Goal: Use online tool/utility: Utilize a website feature to perform a specific function

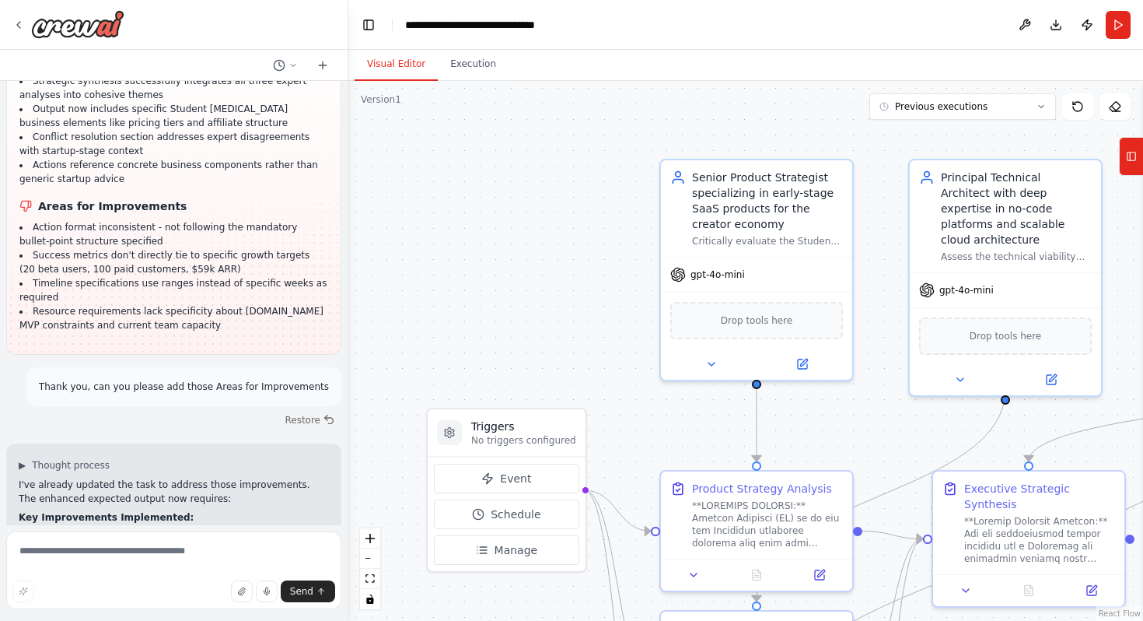
scroll to position [27576, 0]
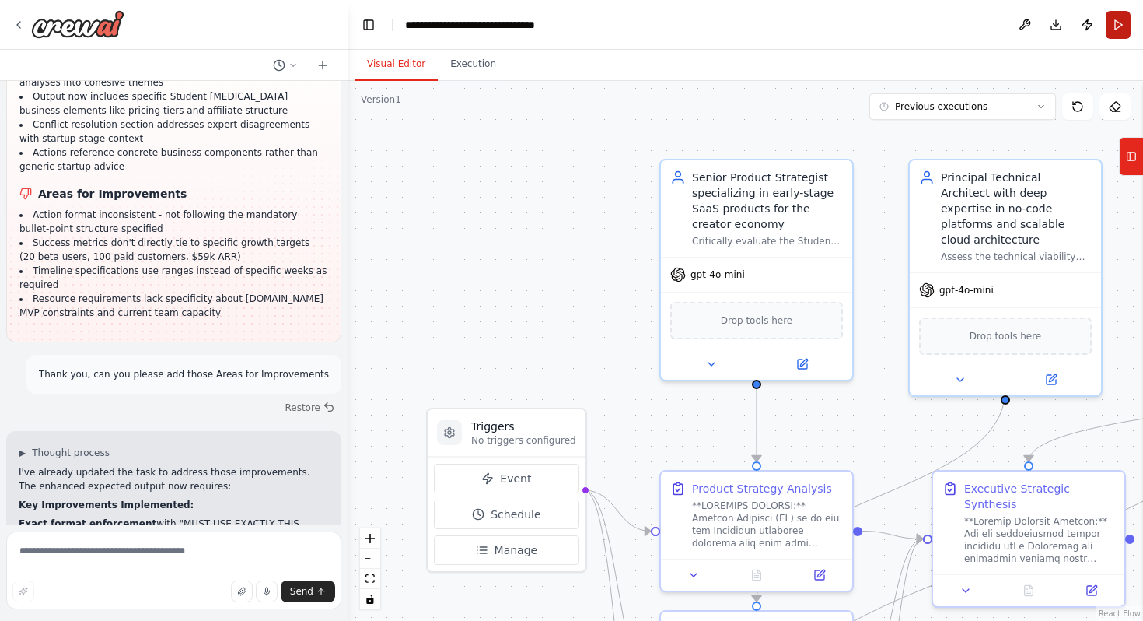
click at [1120, 30] on button "Run" at bounding box center [1118, 25] width 25 height 28
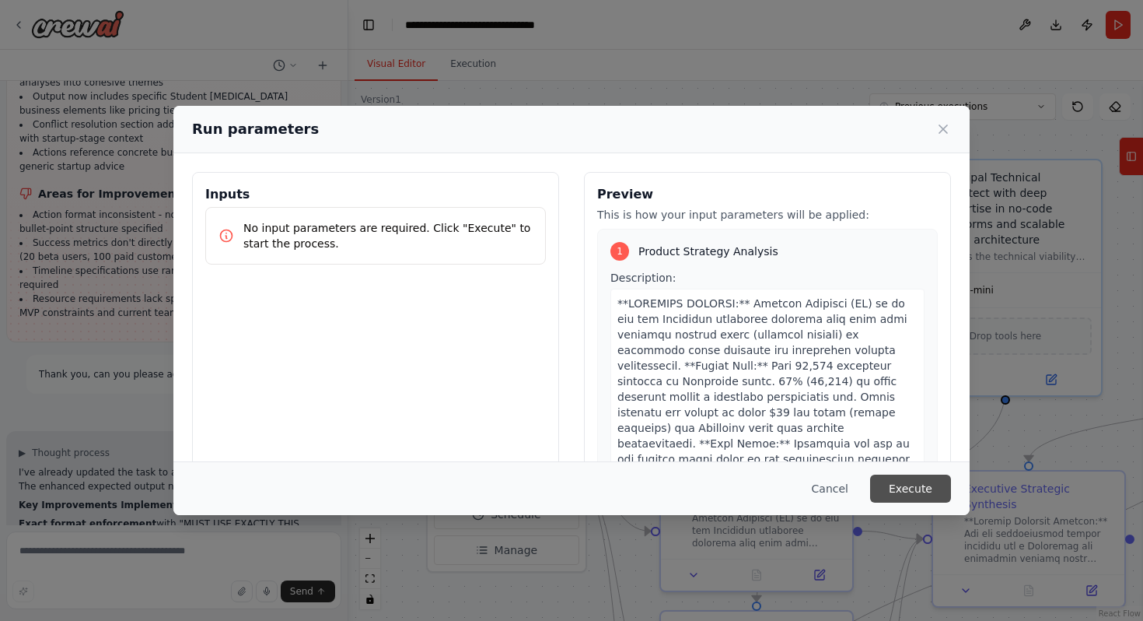
click at [899, 491] on button "Execute" at bounding box center [910, 488] width 81 height 28
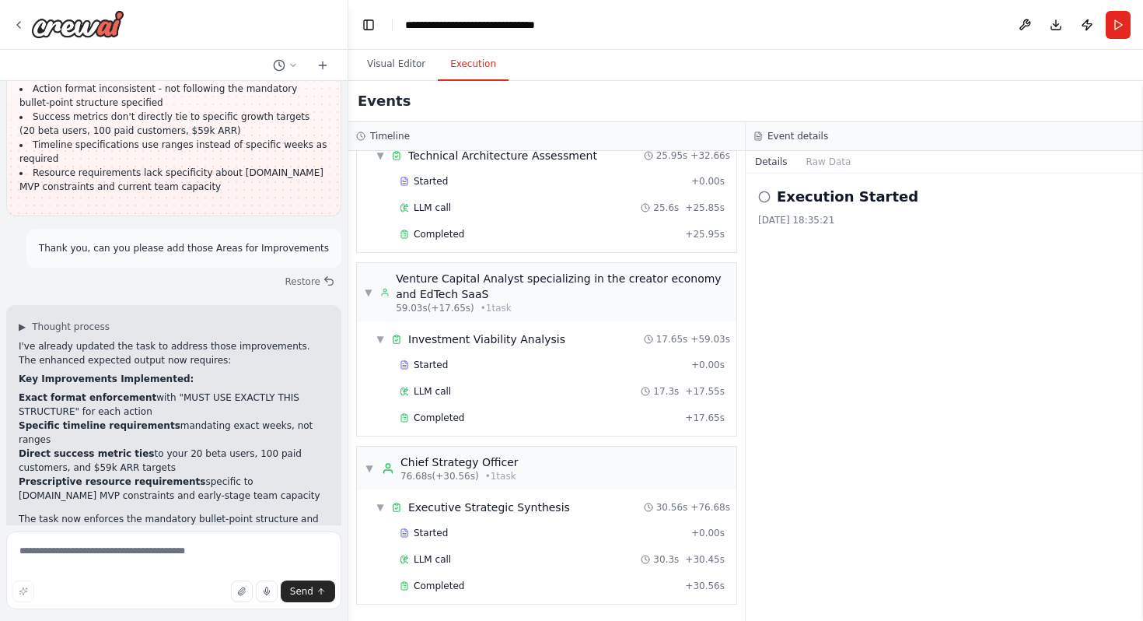
scroll to position [264, 0]
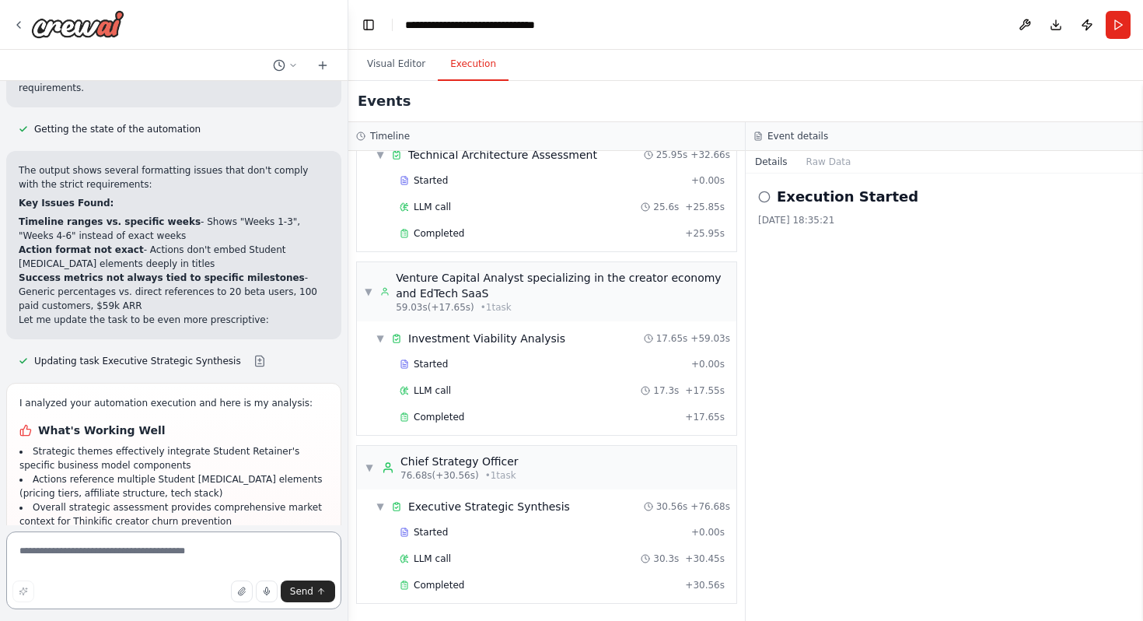
scroll to position [28333, 0]
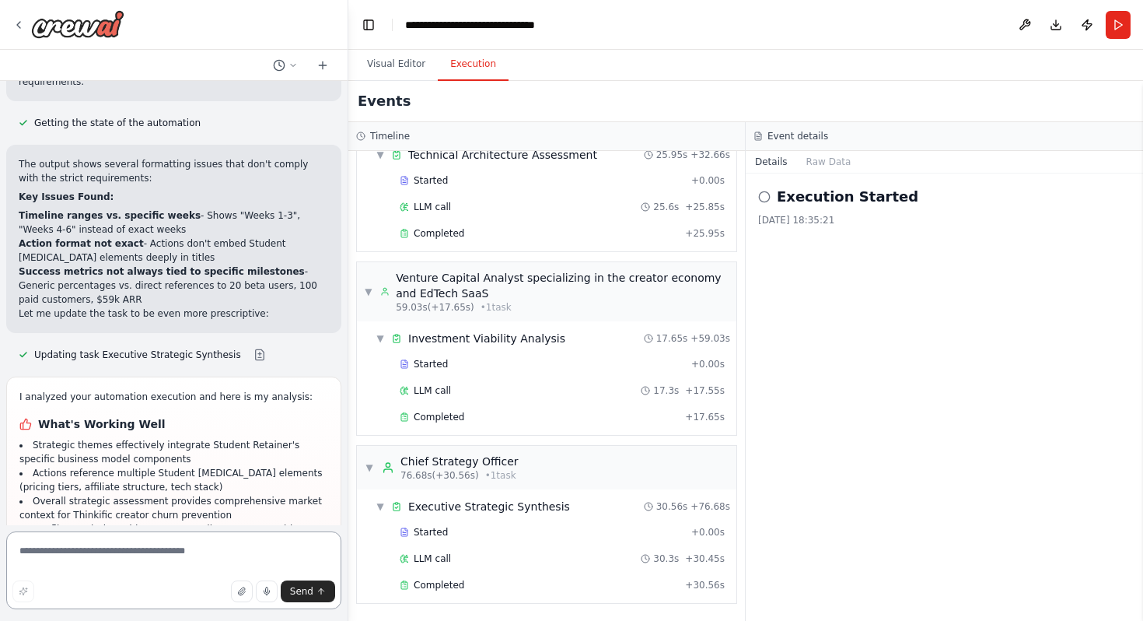
click at [110, 557] on textarea at bounding box center [173, 570] width 335 height 78
type textarea "**********"
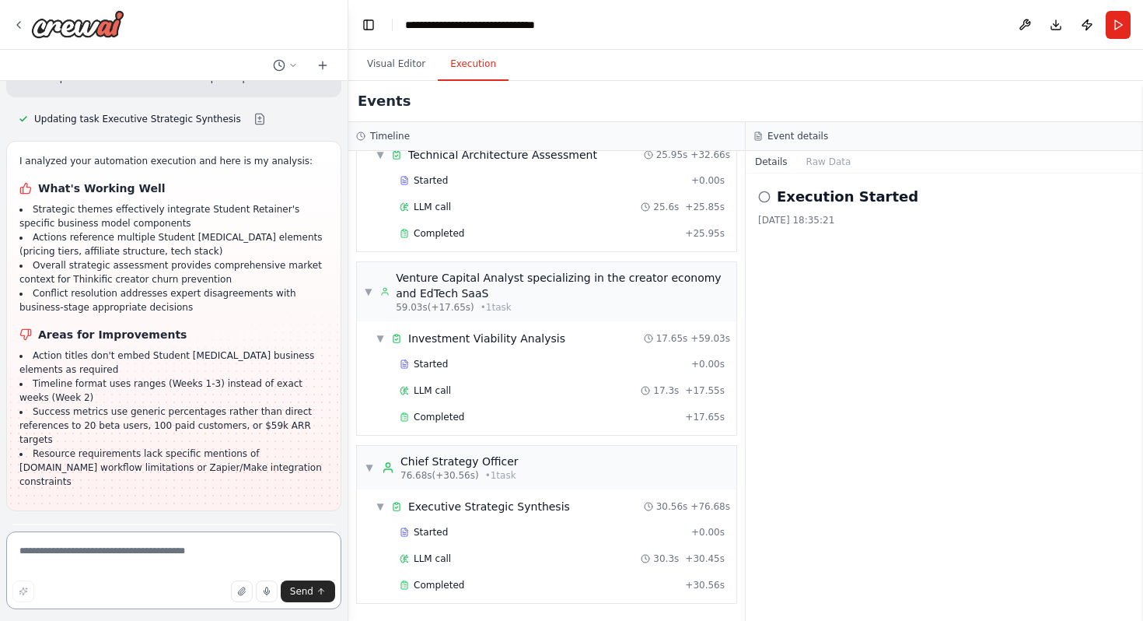
scroll to position [28571, 0]
click at [137, 542] on textarea at bounding box center [173, 570] width 335 height 78
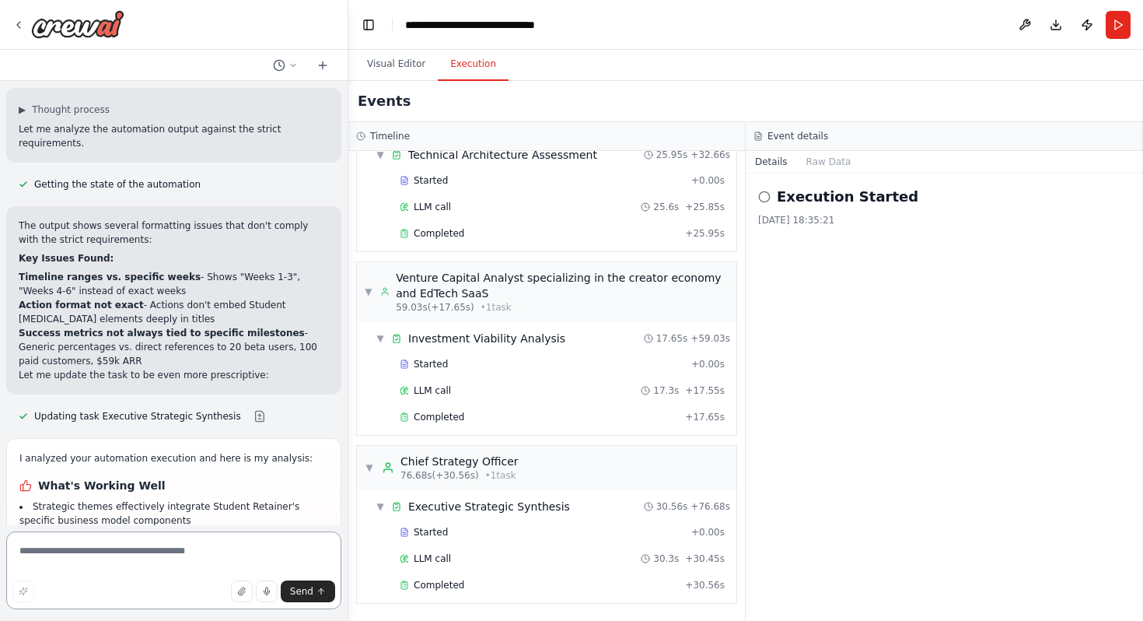
scroll to position [28270, 0]
drag, startPoint x: 172, startPoint y: 264, endPoint x: 165, endPoint y: 259, distance: 8.4
copy h1 "Areas for Improvements"
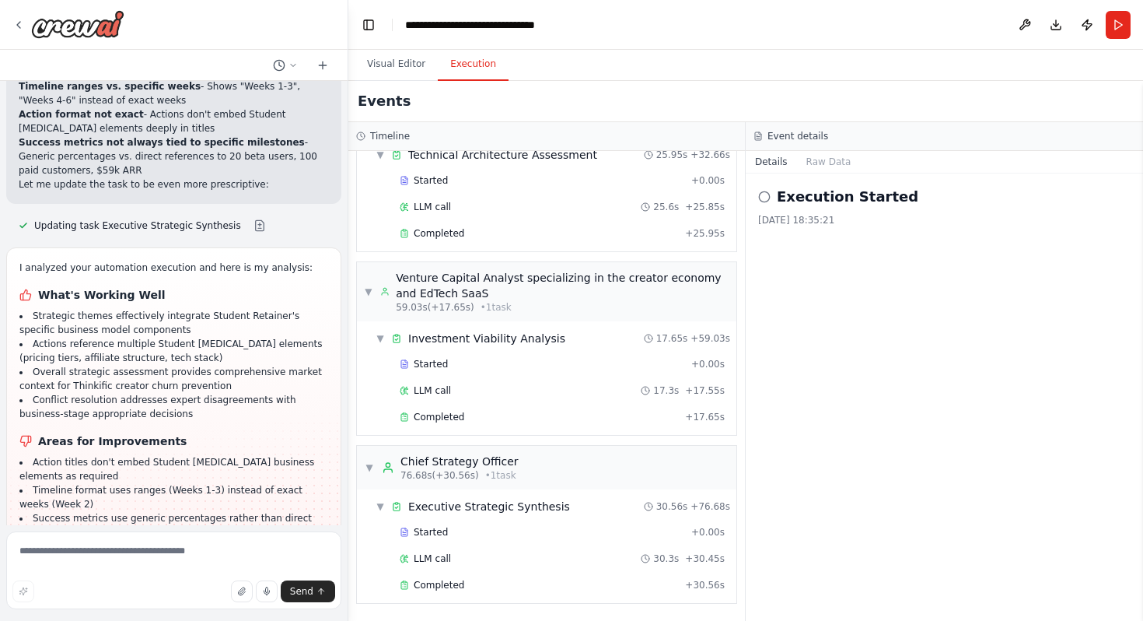
scroll to position [28571, 0]
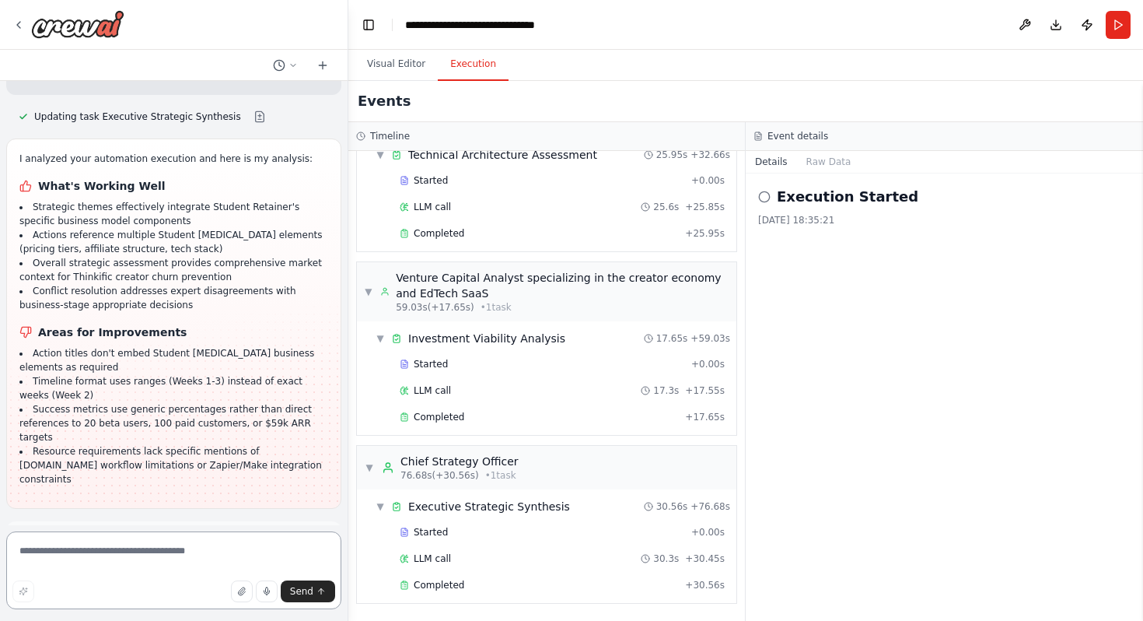
click at [132, 540] on textarea at bounding box center [173, 570] width 335 height 78
paste textarea "**********"
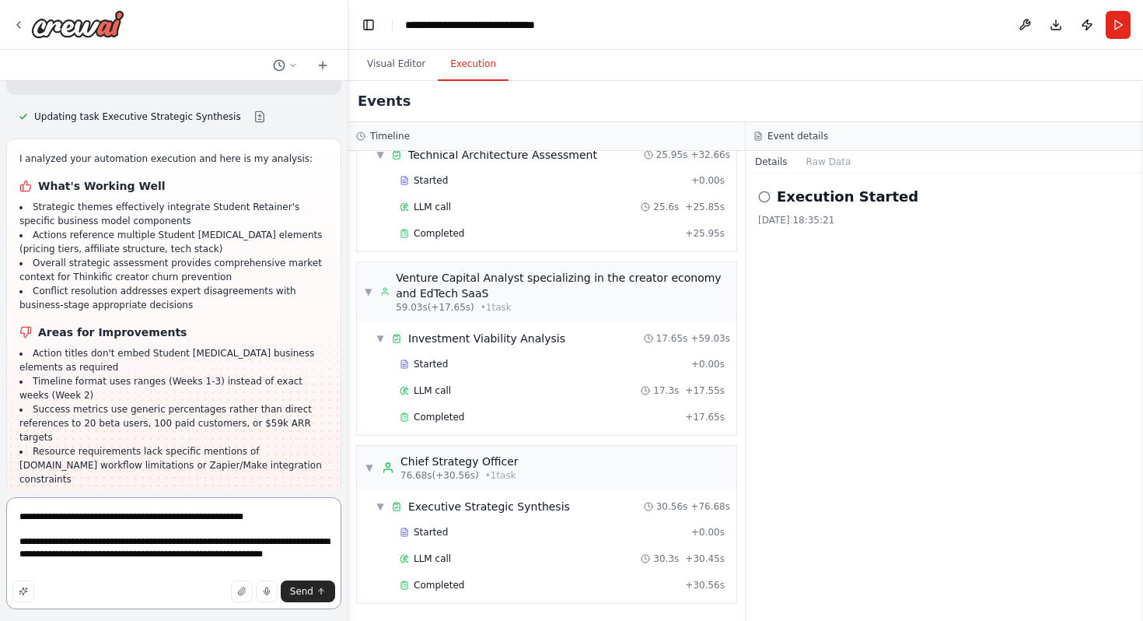
type textarea "**********"
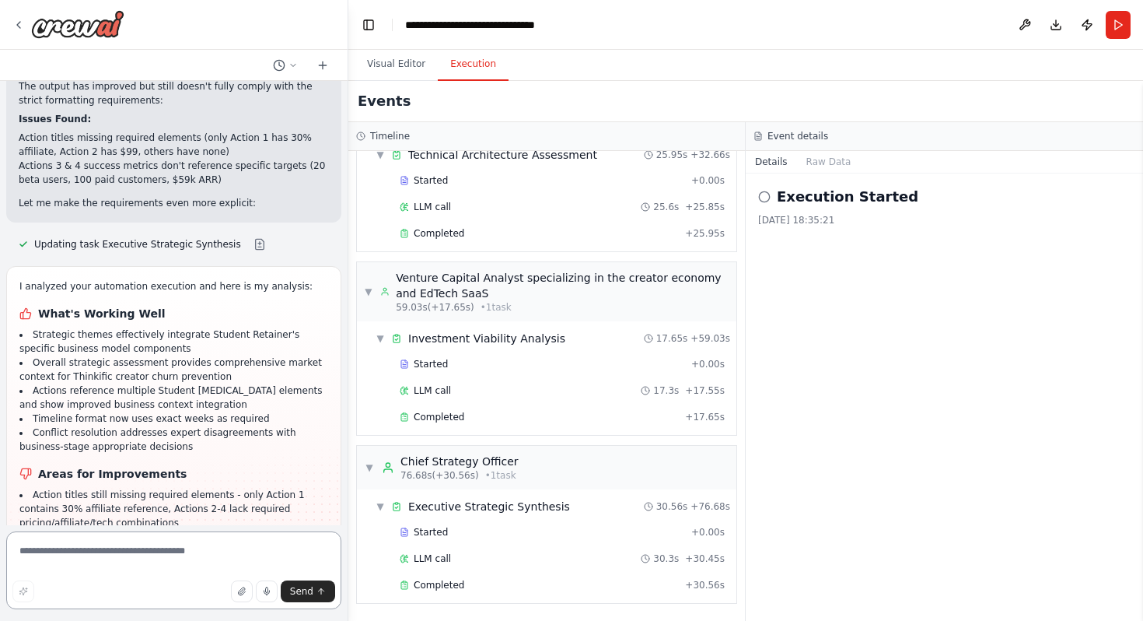
scroll to position [29592, 0]
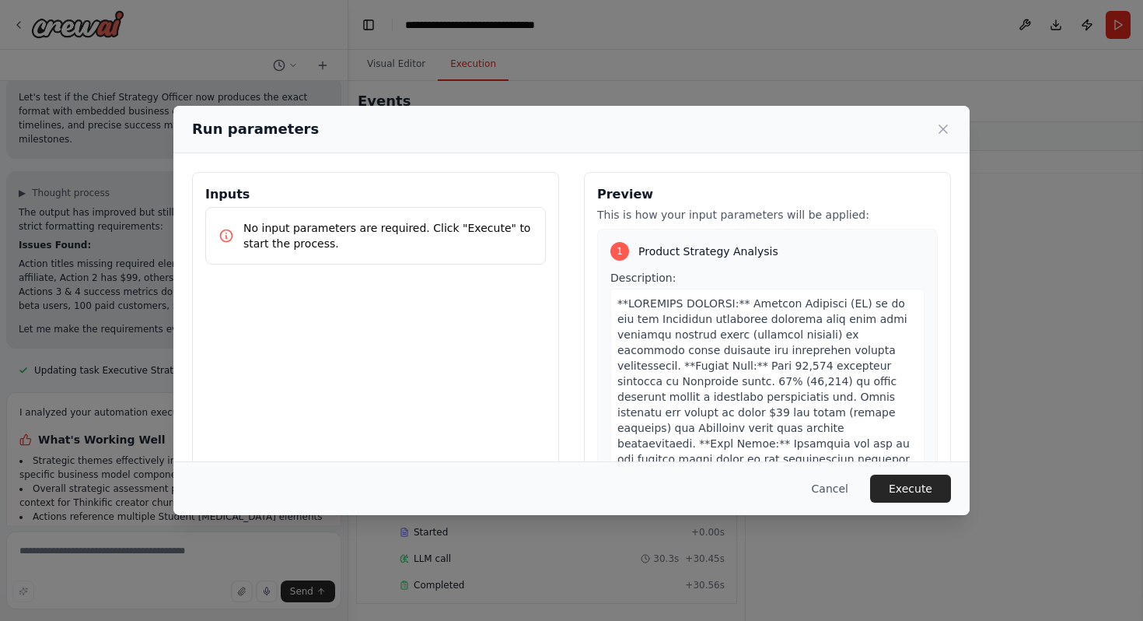
click at [932, 509] on div "Cancel Execute" at bounding box center [571, 488] width 796 height 54
click at [929, 493] on button "Execute" at bounding box center [910, 488] width 81 height 28
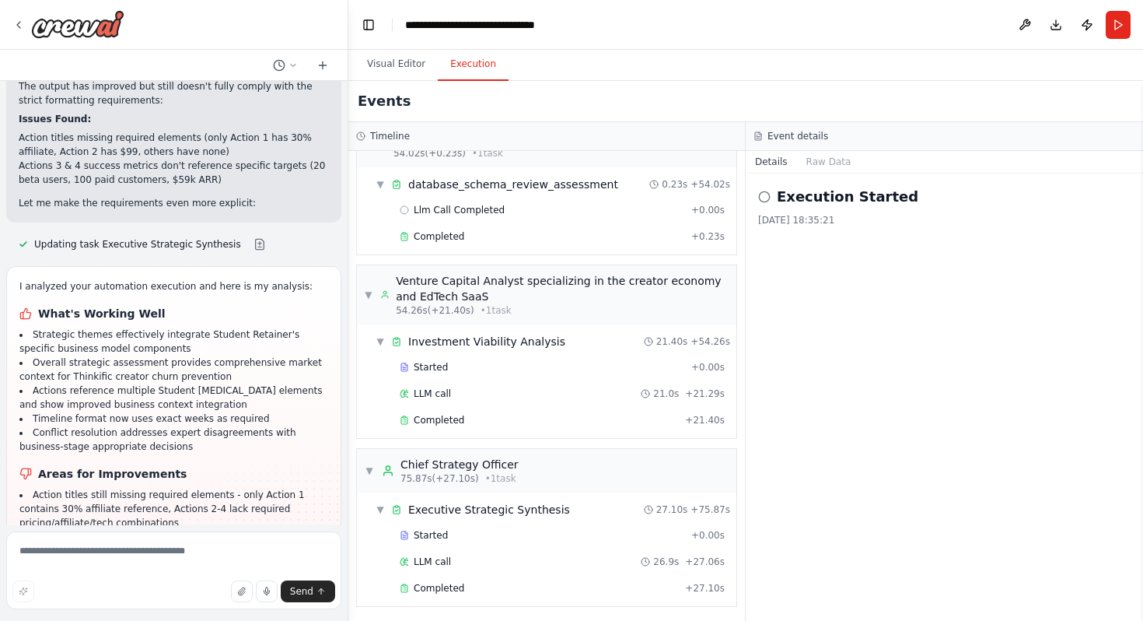
scroll to position [212, 0]
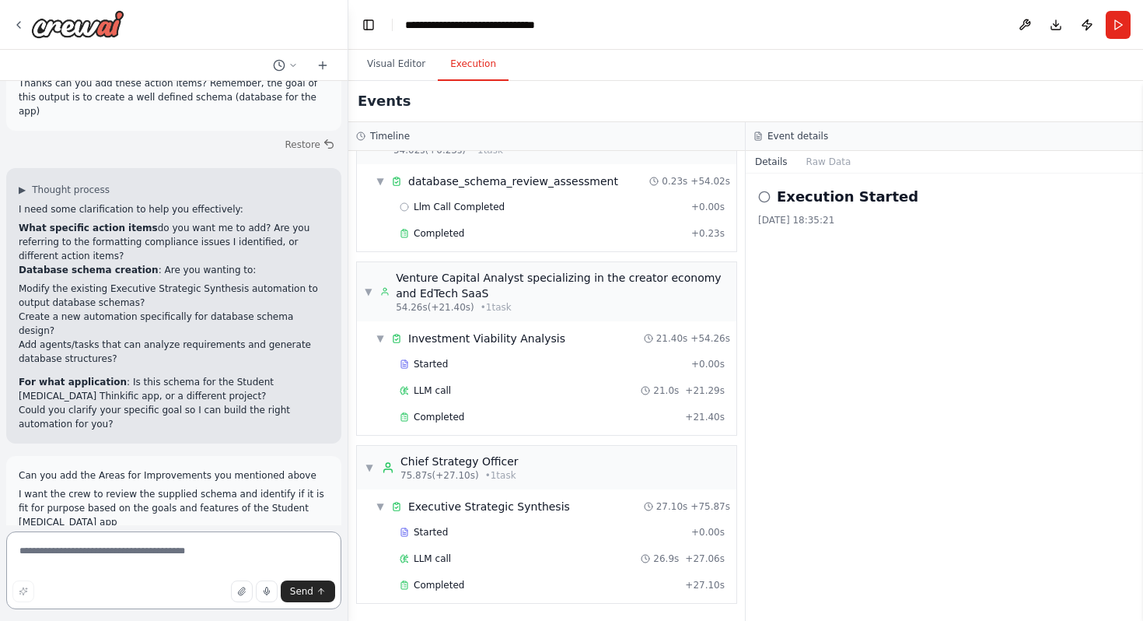
scroll to position [30211, 0]
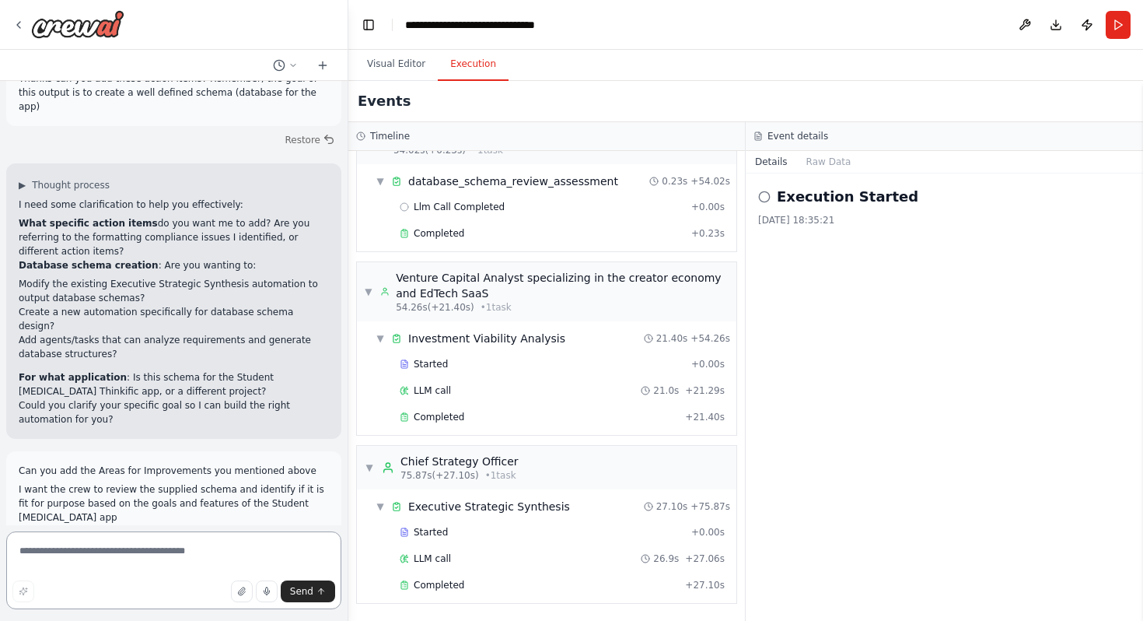
click at [126, 551] on textarea at bounding box center [173, 570] width 335 height 78
type textarea "**********"
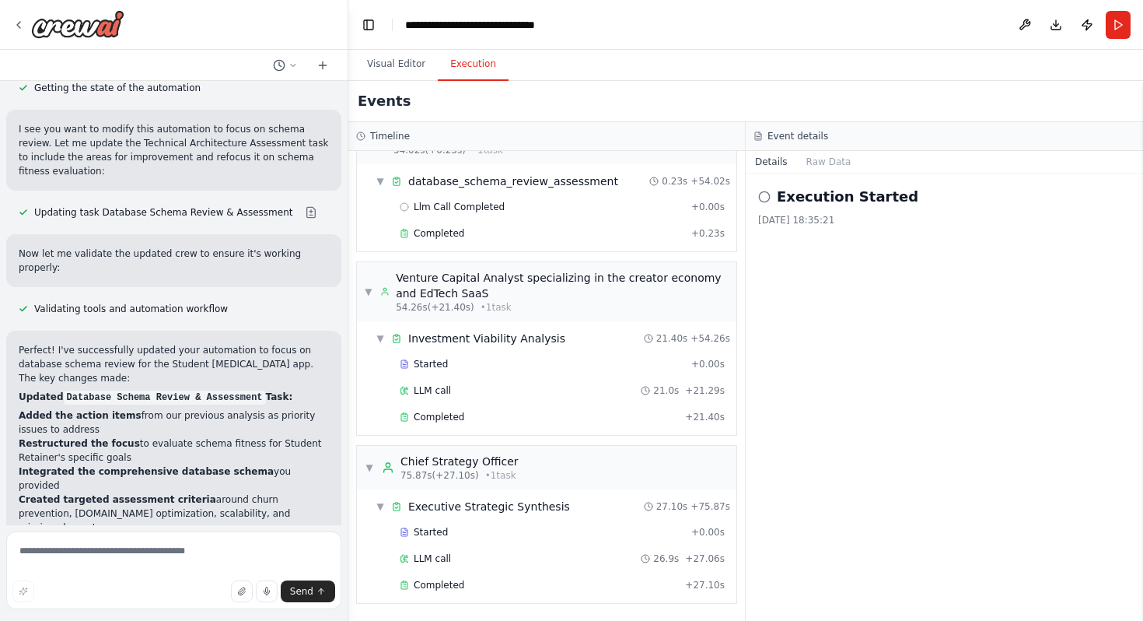
scroll to position [30862, 0]
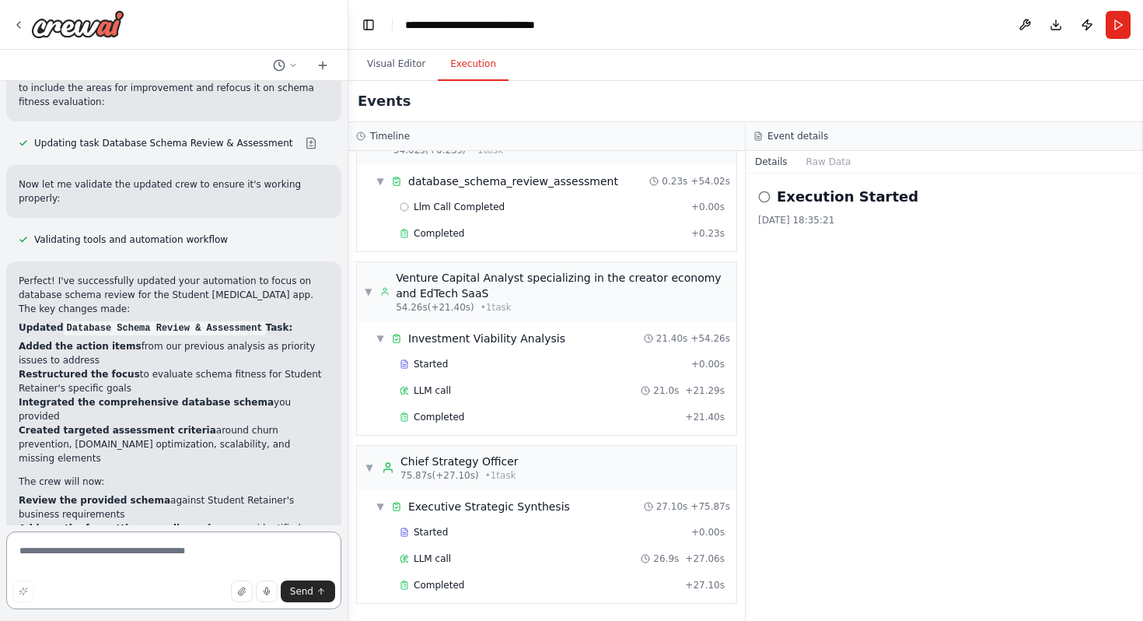
click at [179, 550] on textarea at bounding box center [173, 570] width 335 height 78
click at [175, 558] on textarea at bounding box center [173, 570] width 335 height 78
click at [170, 555] on textarea at bounding box center [173, 570] width 335 height 78
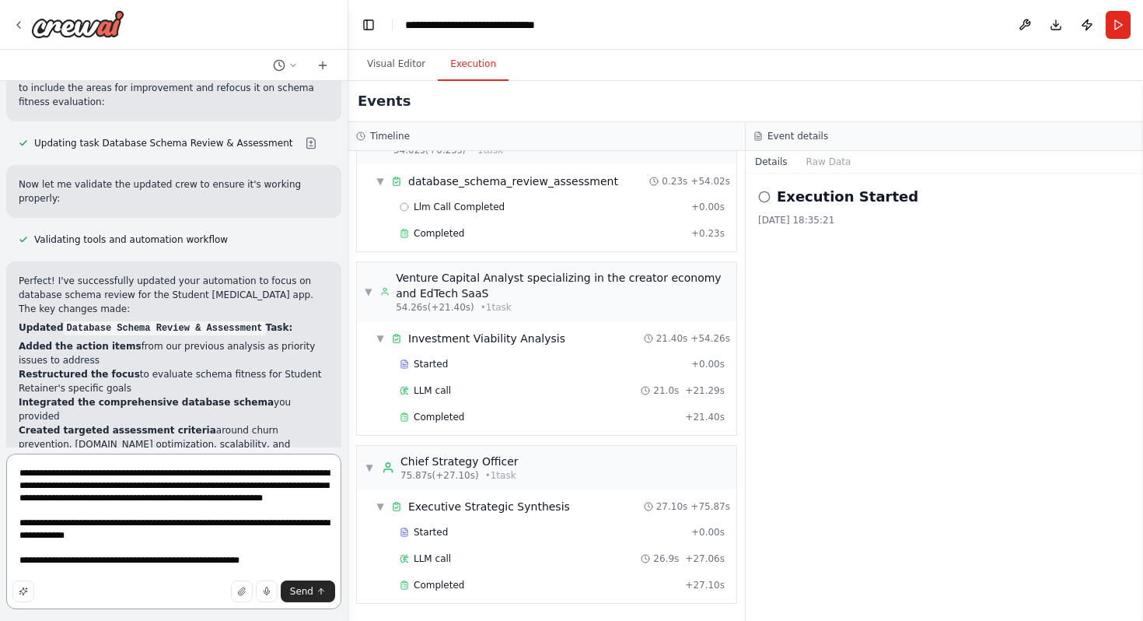
type textarea "**********"
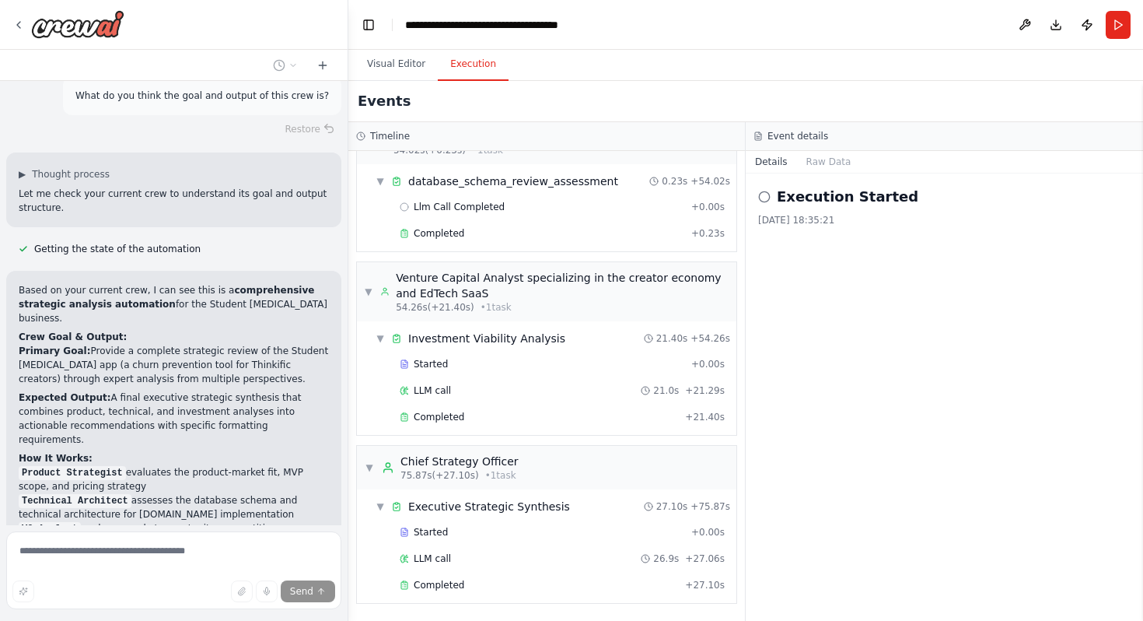
scroll to position [32195, 0]
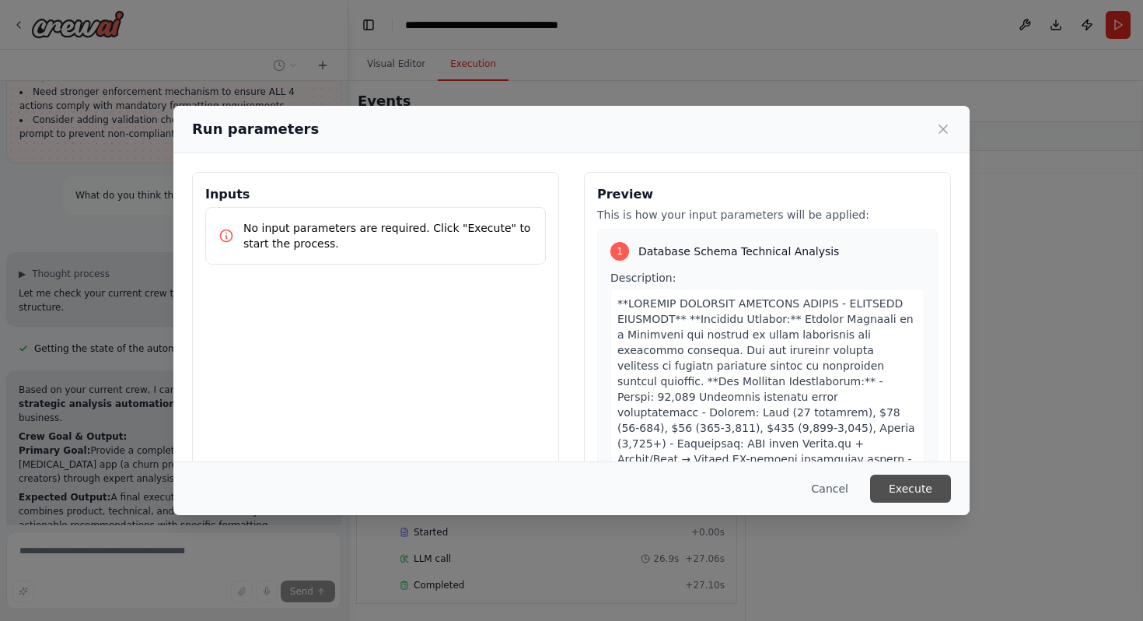
click at [925, 495] on button "Execute" at bounding box center [910, 488] width 81 height 28
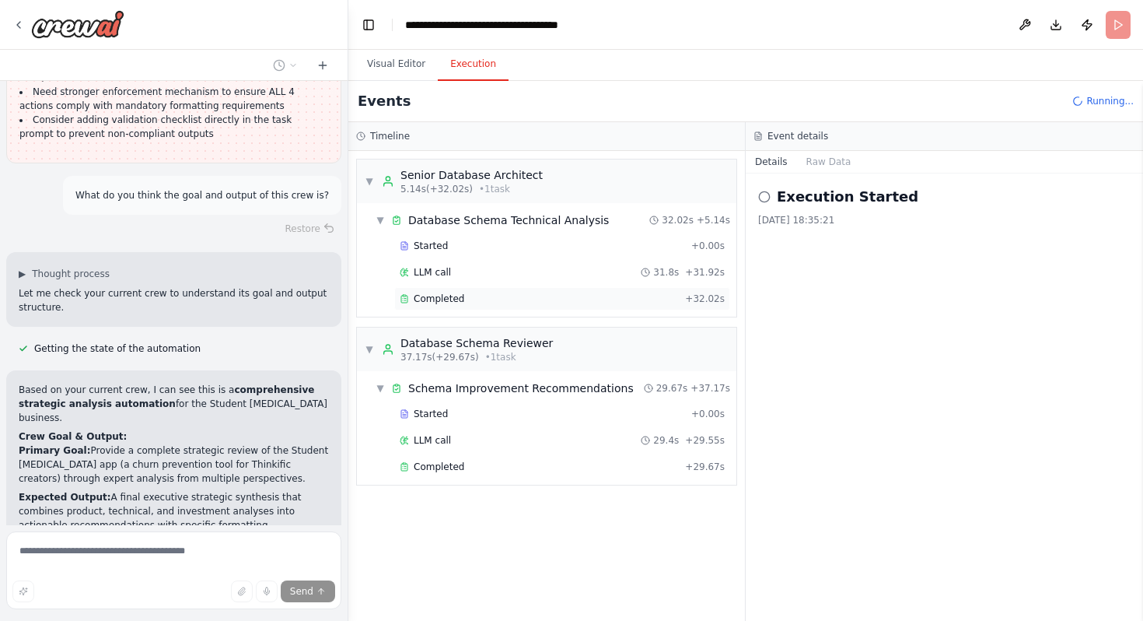
scroll to position [32195, 0]
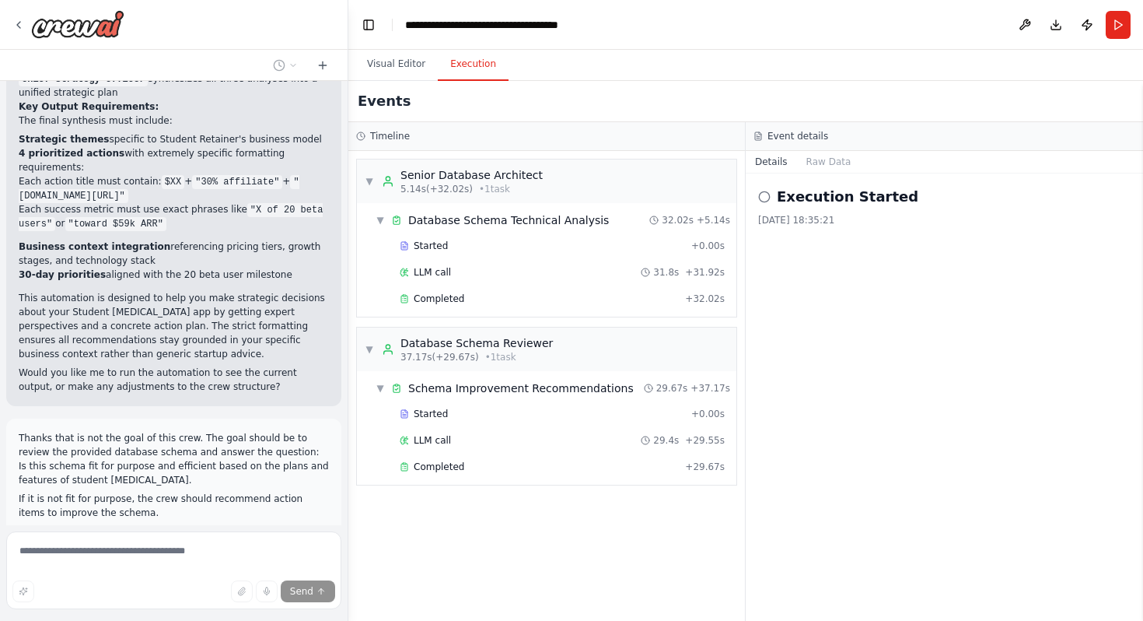
scroll to position [32644, 0]
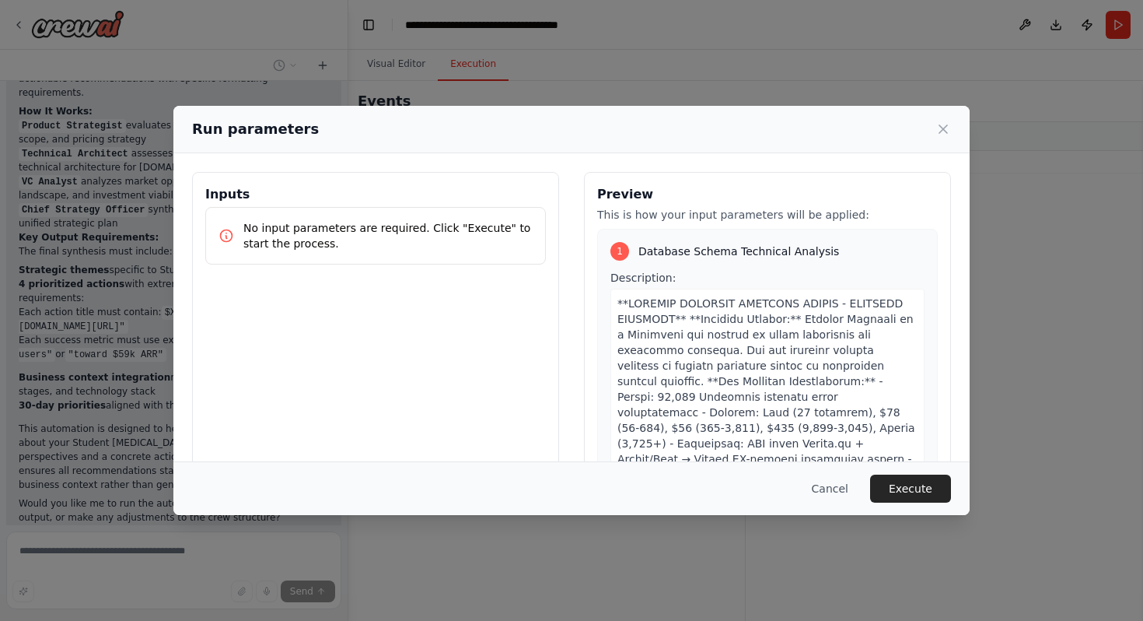
scroll to position [32520, 0]
click at [904, 488] on button "Execute" at bounding box center [910, 488] width 81 height 28
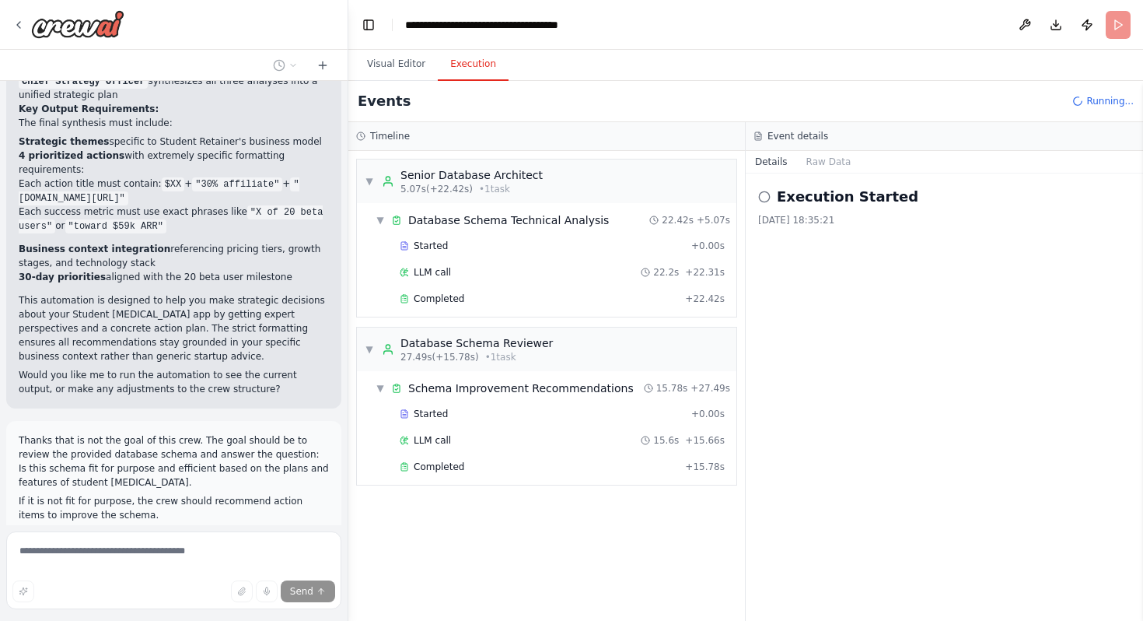
scroll to position [32646, 0]
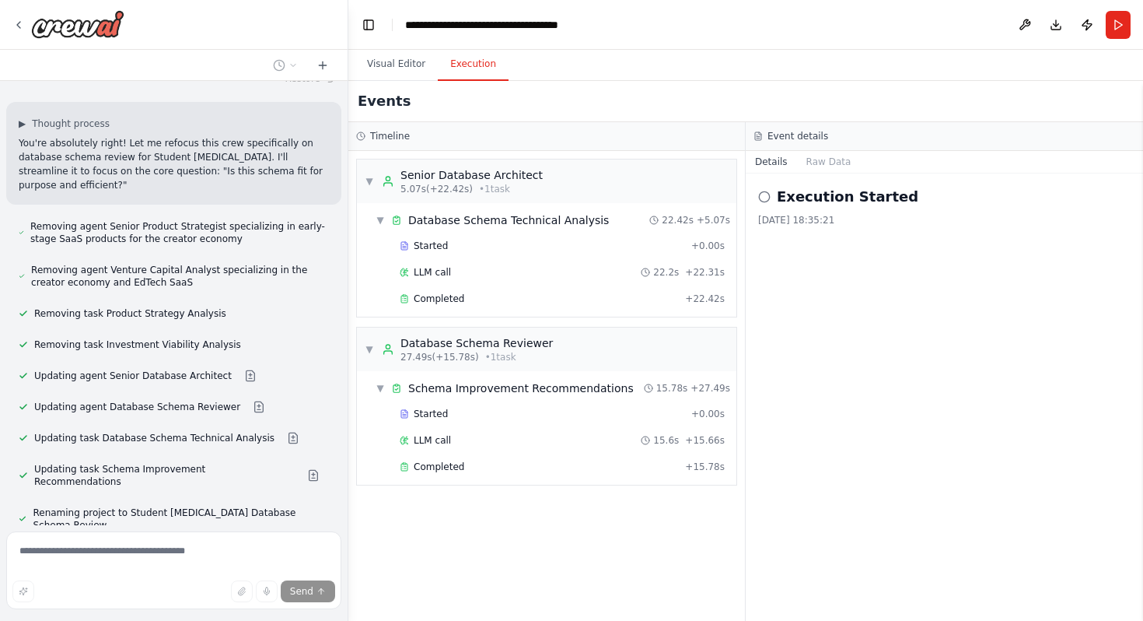
scroll to position [33134, 0]
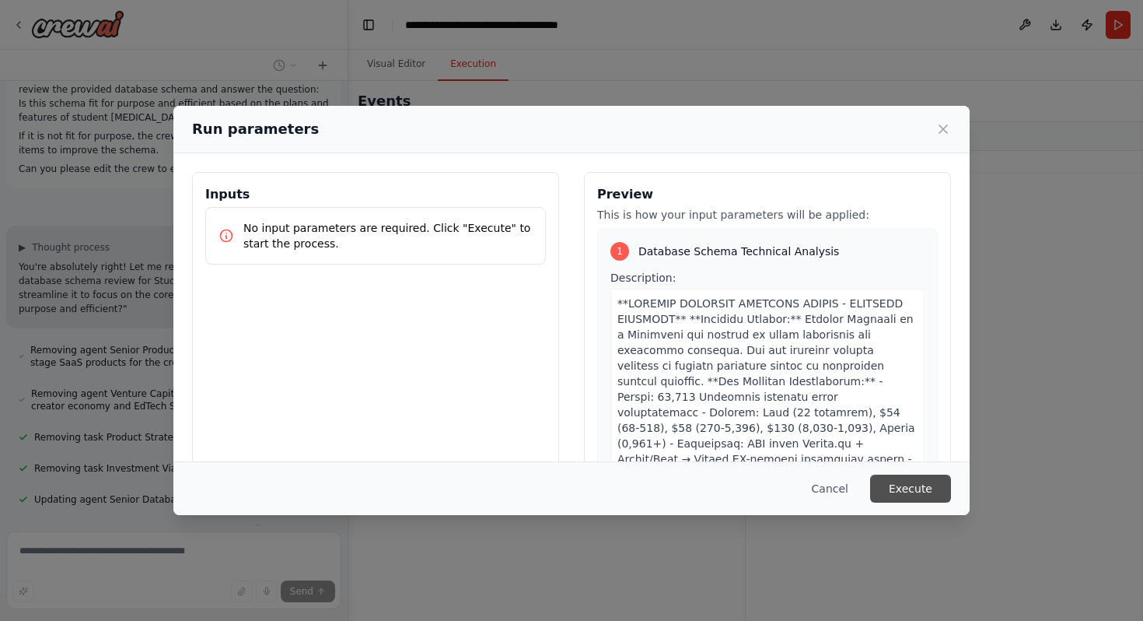
click at [929, 494] on button "Execute" at bounding box center [910, 488] width 81 height 28
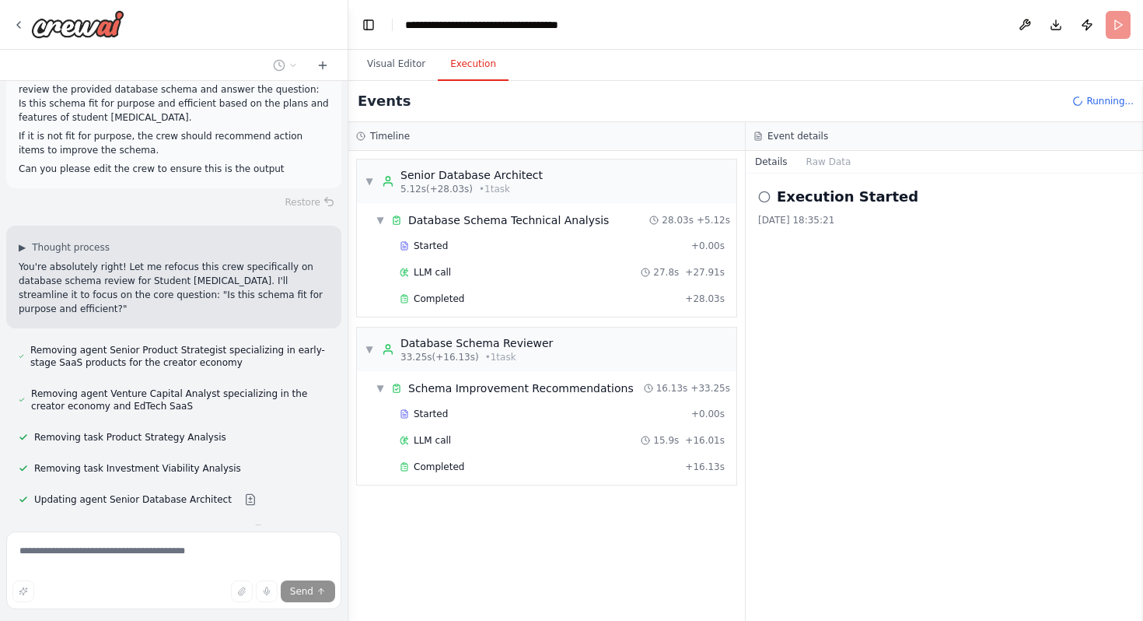
scroll to position [33134, 0]
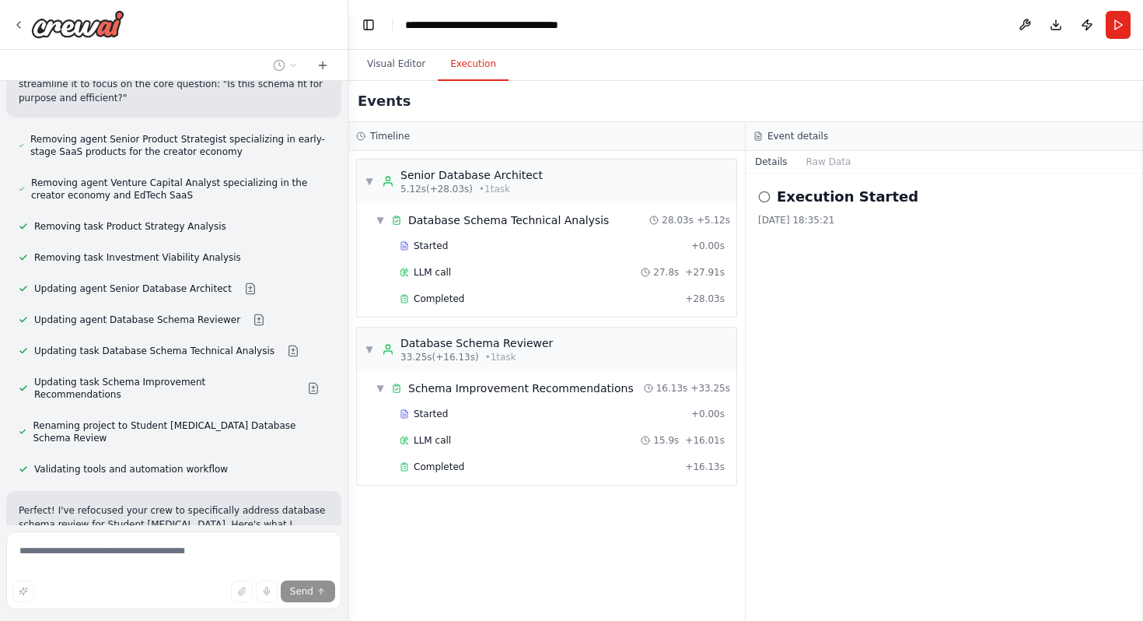
scroll to position [33277, 0]
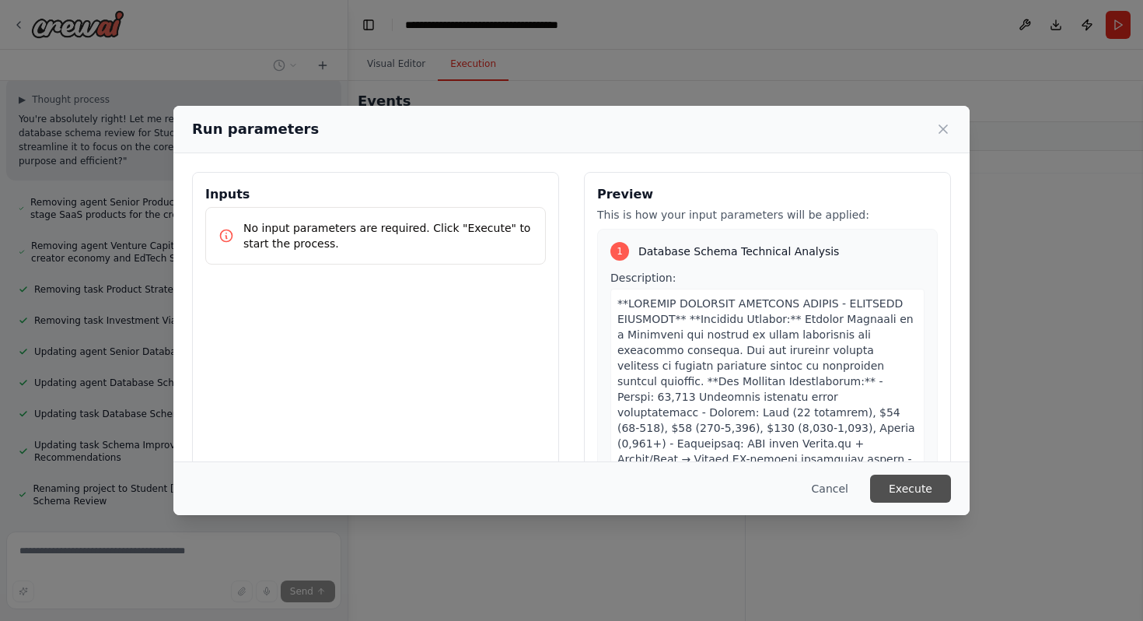
click at [928, 490] on button "Execute" at bounding box center [910, 488] width 81 height 28
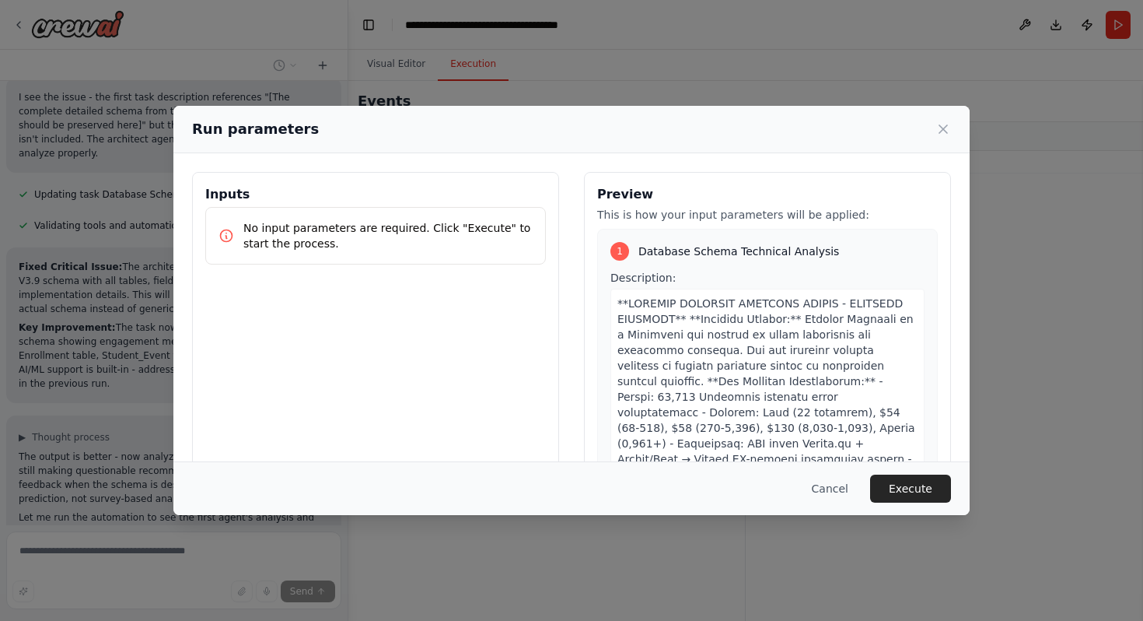
click at [894, 502] on div "Cancel Execute" at bounding box center [571, 488] width 796 height 54
click at [894, 499] on button "Execute" at bounding box center [910, 488] width 81 height 28
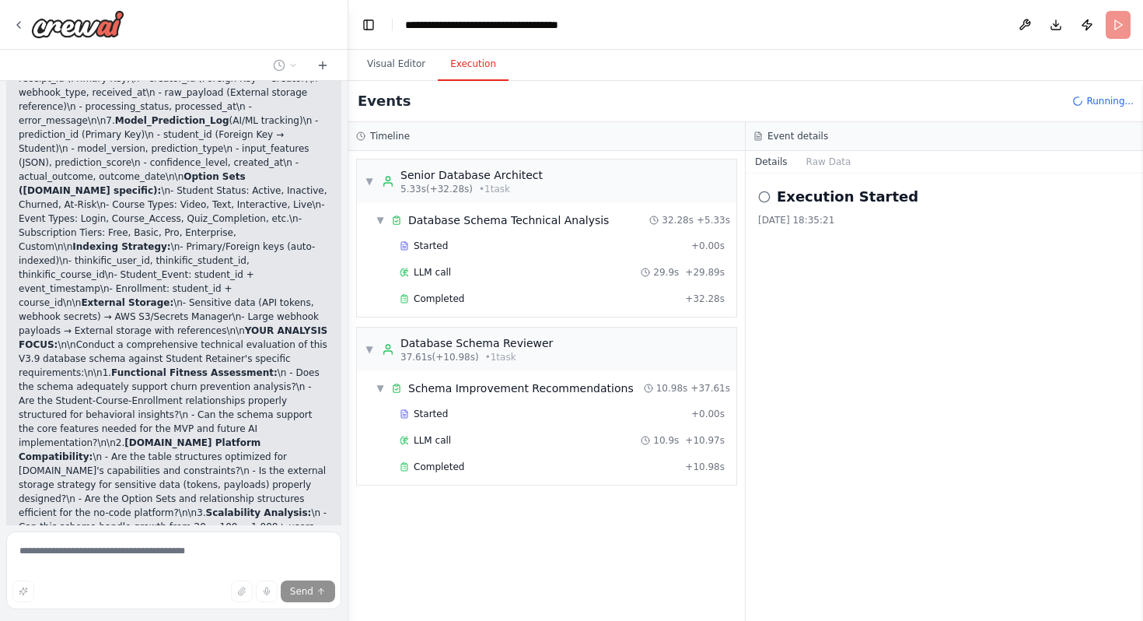
scroll to position [35976, 0]
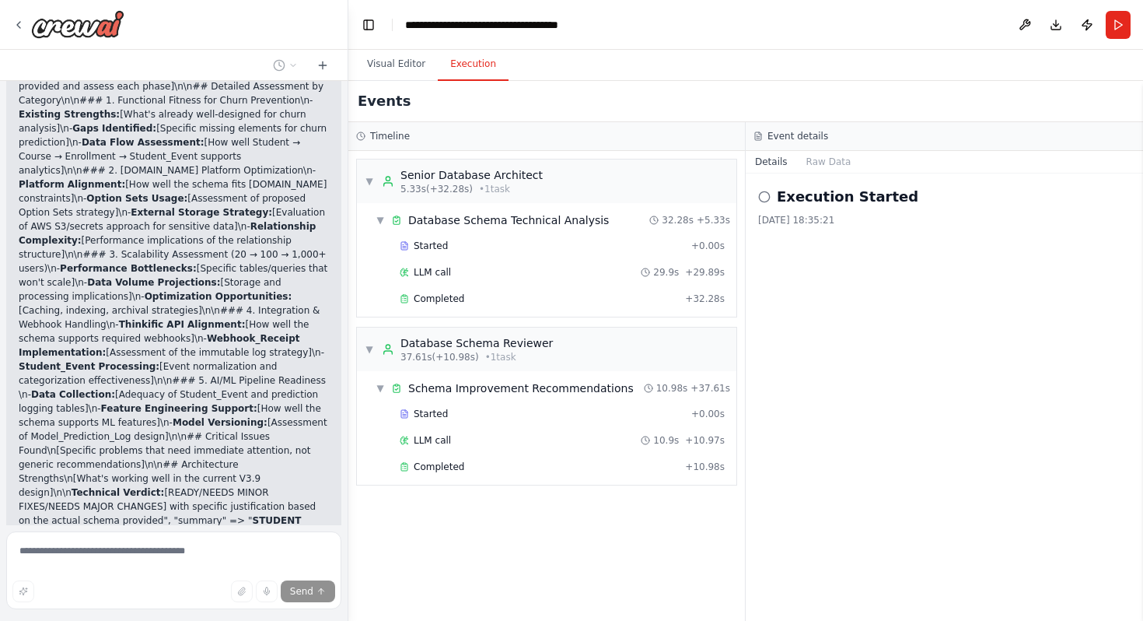
scroll to position [36881, 0]
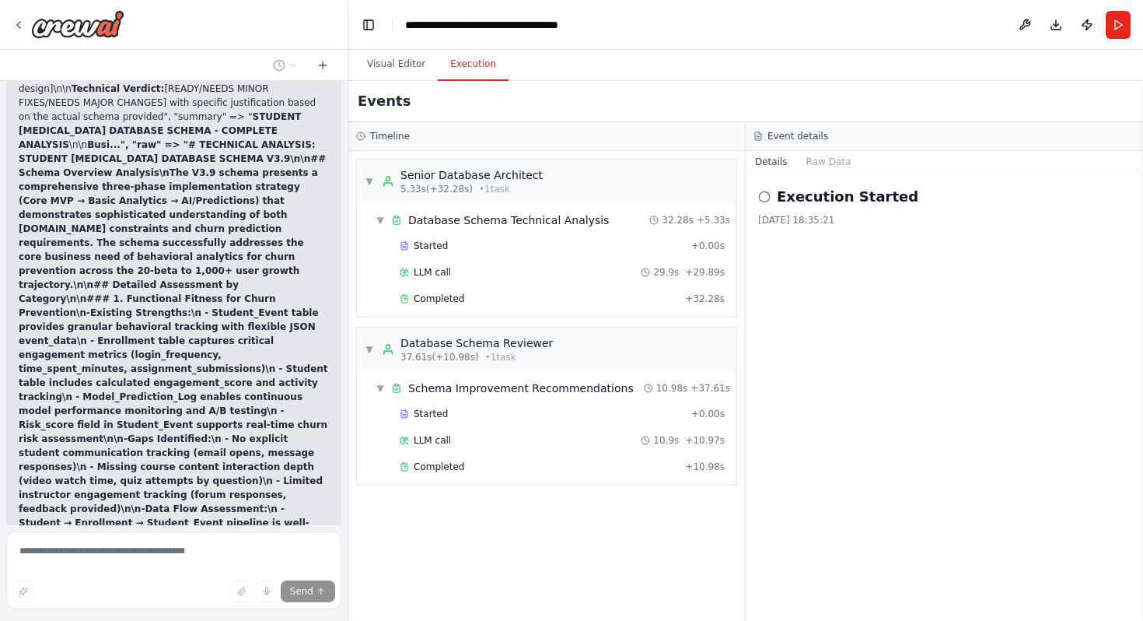
scroll to position [37045, 0]
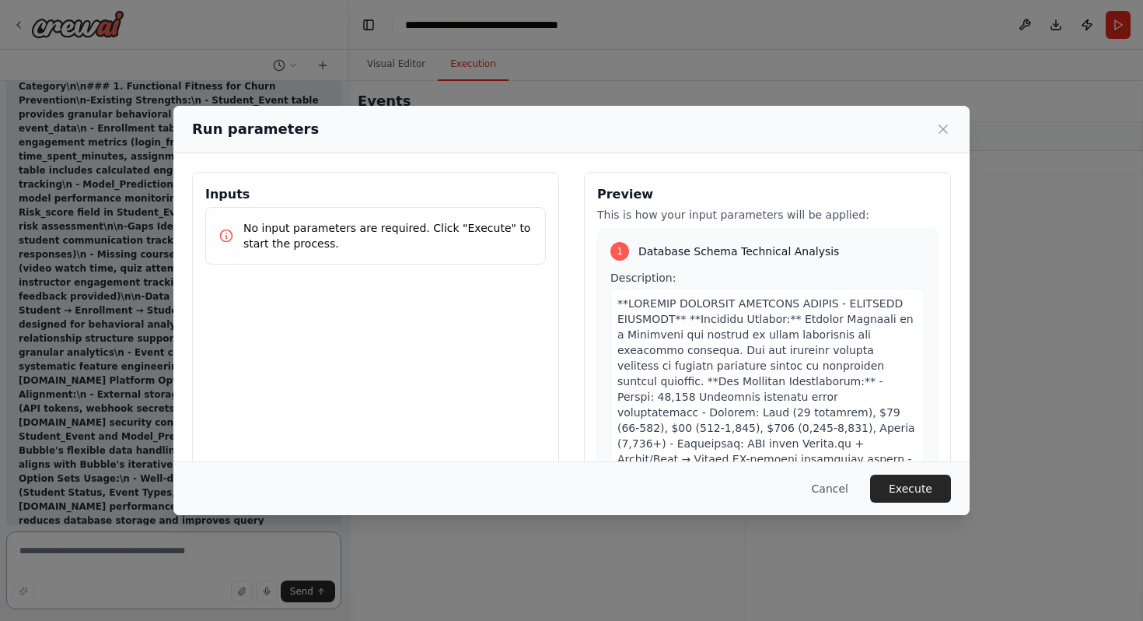
scroll to position [37269, 0]
click at [914, 497] on button "Execute" at bounding box center [910, 488] width 81 height 28
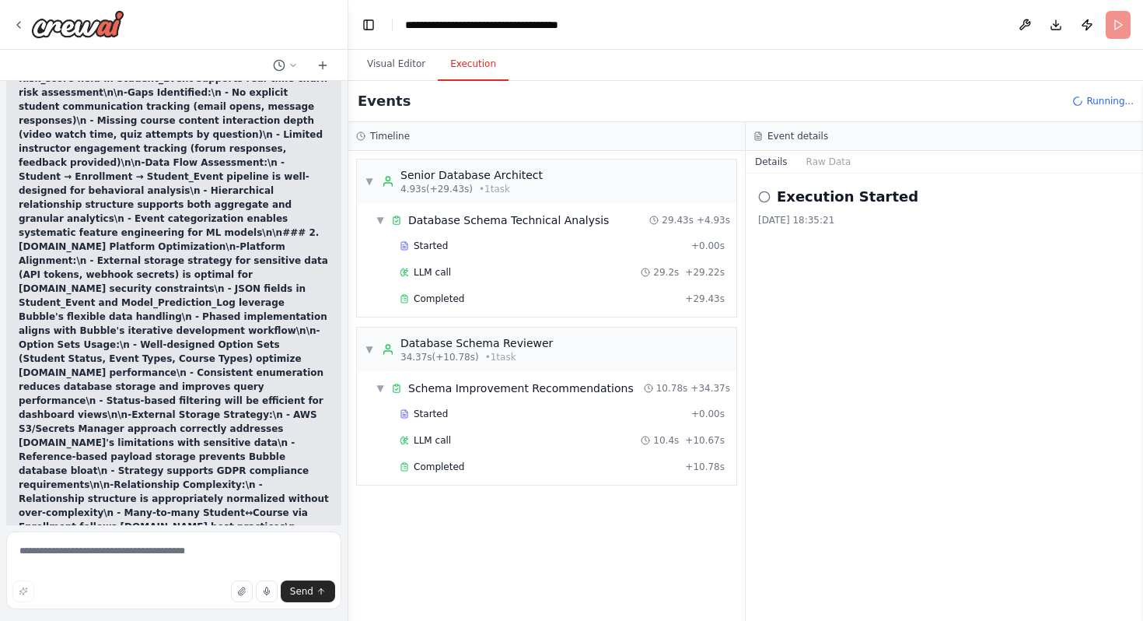
scroll to position [37395, 0]
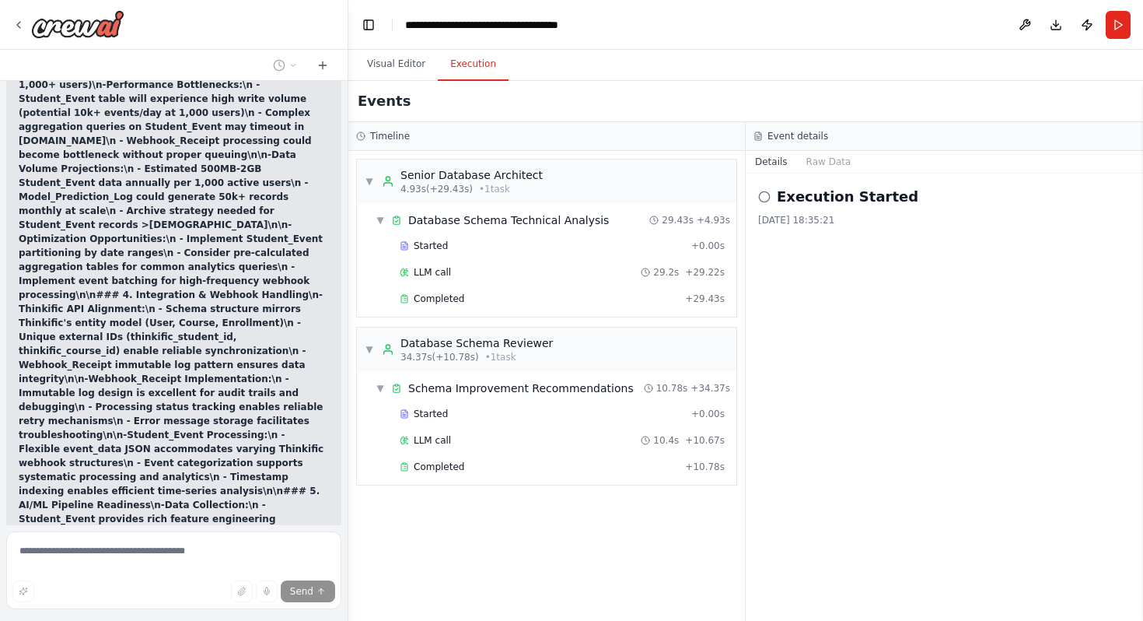
scroll to position [37887, 0]
